Goal: Task Accomplishment & Management: Manage account settings

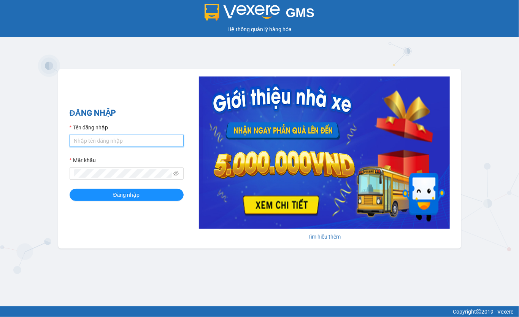
click at [152, 142] on input "Tên đăng nhập" at bounding box center [127, 141] width 114 height 12
type input "maiphuong.lienhung"
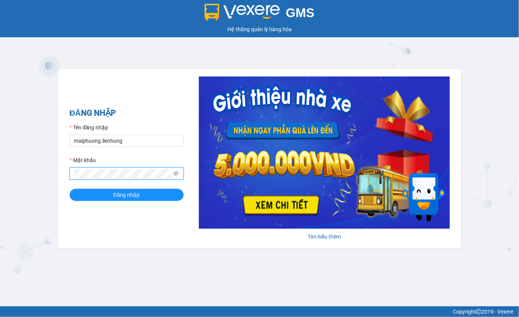
click at [70, 189] on button "Đăng nhập" at bounding box center [127, 195] width 114 height 12
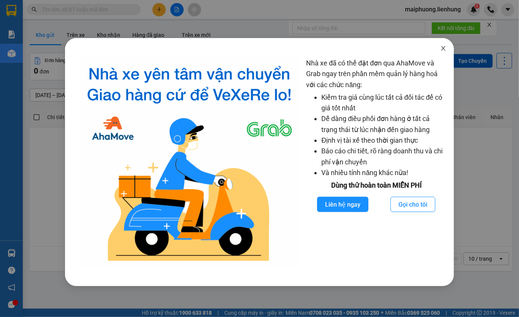
click at [441, 47] on icon "close" at bounding box center [443, 48] width 6 height 6
